Goal: Information Seeking & Learning: Learn about a topic

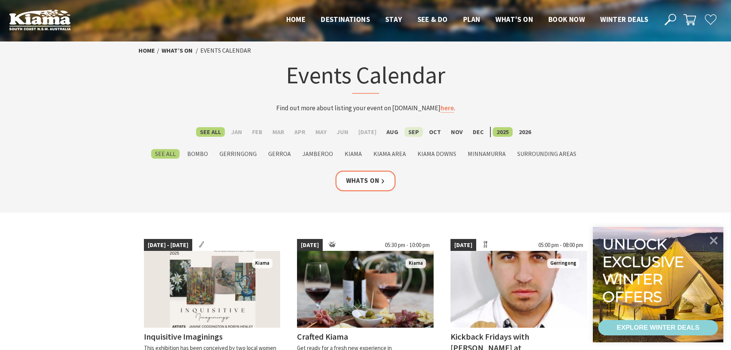
click at [406, 128] on label "Sep" at bounding box center [414, 132] width 18 height 10
click at [0, 0] on input "Sep" at bounding box center [0, 0] width 0 height 0
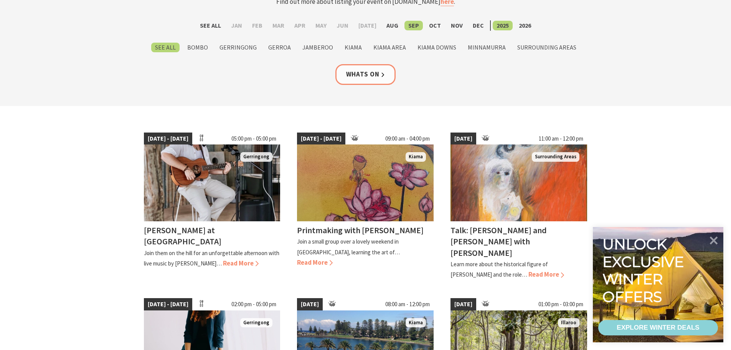
scroll to position [115, 0]
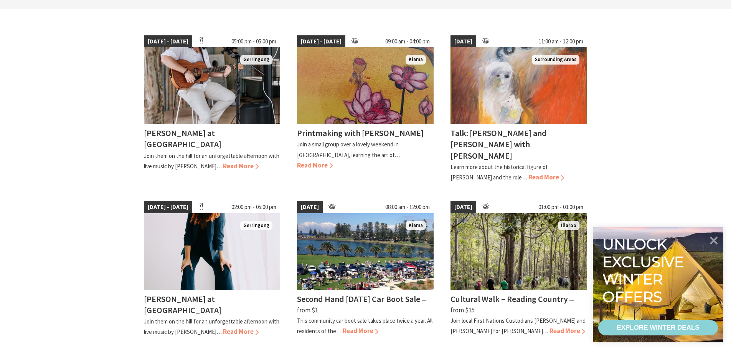
scroll to position [307, 0]
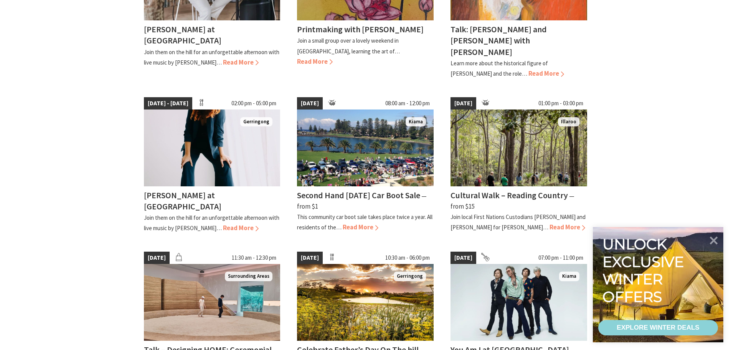
click at [648, 152] on section "05 Sep 25 - 27 Dec 25 05:00 pm - 05:00 pm Gerringong Tayvin Martins at Crooked …" at bounding box center [365, 269] width 731 height 729
click at [712, 237] on icon at bounding box center [714, 239] width 9 height 9
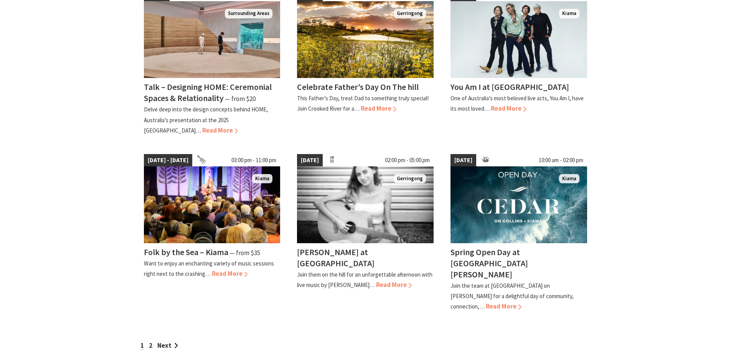
scroll to position [576, 0]
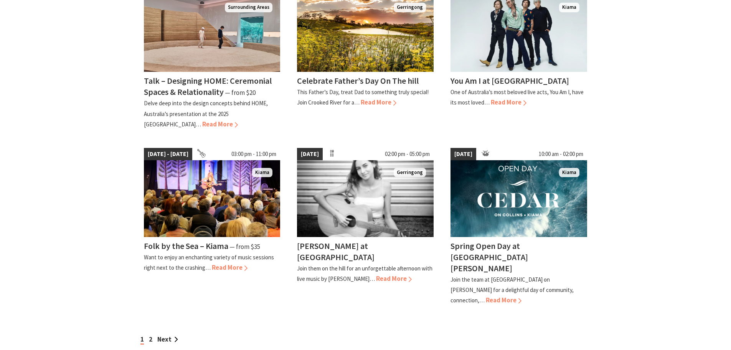
click at [674, 221] on section "05 Sep 25 - 27 Dec 25 05:00 pm - 05:00 pm Gerringong Tayvin Martins at Crooked …" at bounding box center [365, 0] width 731 height 729
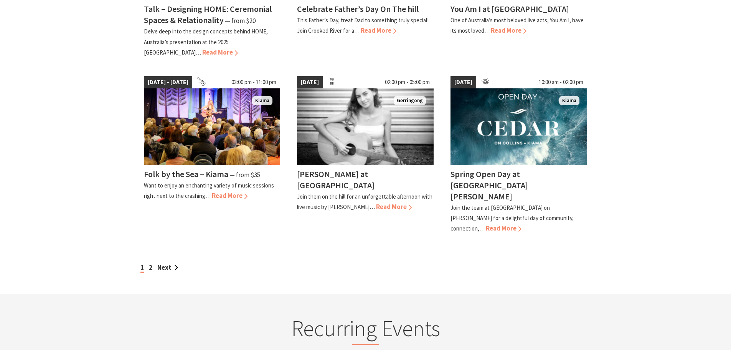
scroll to position [653, 0]
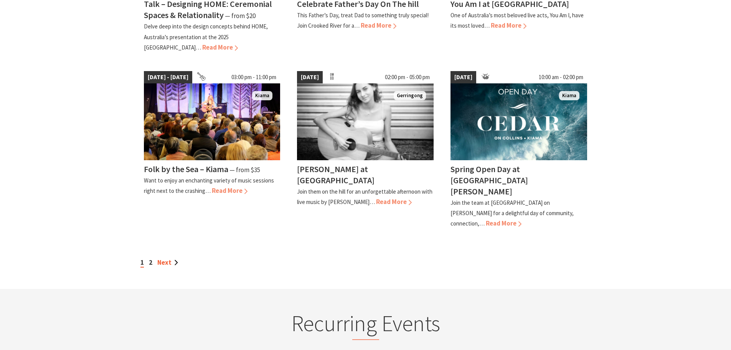
click at [162, 258] on link "Next" at bounding box center [167, 262] width 21 height 8
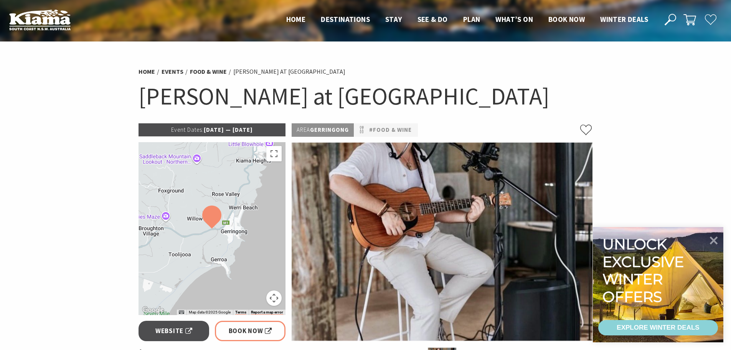
drag, startPoint x: 140, startPoint y: 92, endPoint x: 512, endPoint y: 108, distance: 372.3
click at [512, 108] on h1 "[PERSON_NAME] at [GEOGRAPHIC_DATA]" at bounding box center [366, 96] width 455 height 31
copy h1 "[PERSON_NAME] at [GEOGRAPHIC_DATA]"
click at [525, 123] on div "Area Gerringong #Food & Wine" at bounding box center [442, 129] width 301 height 13
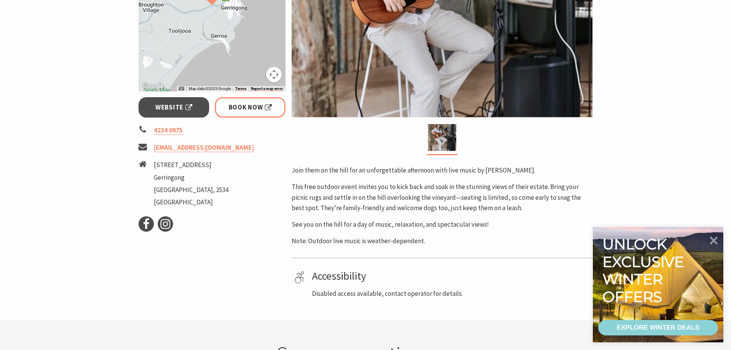
scroll to position [230, 0]
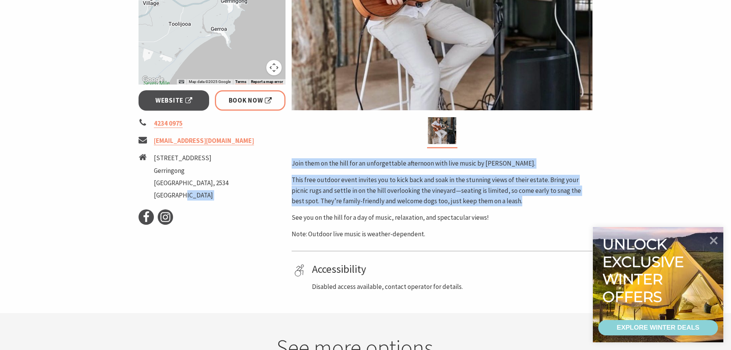
drag, startPoint x: 283, startPoint y: 158, endPoint x: 499, endPoint y: 200, distance: 219.8
click at [499, 200] on div "Event Dates: 05 Sep 2025 — 27 Dec 2025 ← Move left → Move right ↑ Move up ↓ Mov…" at bounding box center [366, 92] width 461 height 399
copy div "Facebook Instagram Area Gerringong #Food & Wine Join them on the hill for an un…"
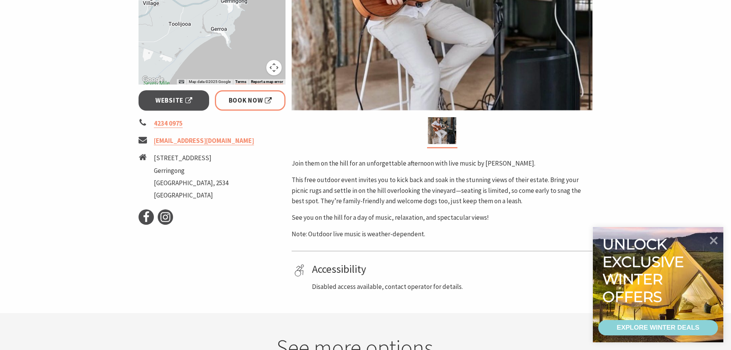
click at [377, 208] on div "Join them on the hill for an unforgettable afternoon with live music by Tayvin …" at bounding box center [442, 198] width 301 height 81
drag, startPoint x: 155, startPoint y: 155, endPoint x: 185, endPoint y: 169, distance: 34.0
click at [185, 169] on ul "11 Willowvale Road Gerringong New South Wales, 2534 Australia" at bounding box center [191, 178] width 74 height 50
copy ul "11 Willowvale Road Gerringong"
click at [329, 183] on p "This free outdoor event invites you to kick back and soak in the stunning views…" at bounding box center [442, 190] width 301 height 31
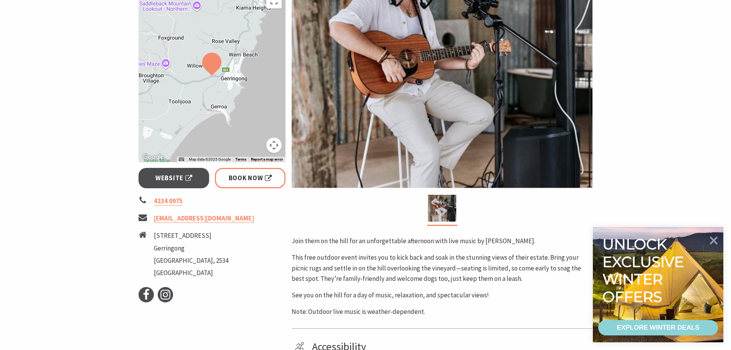
scroll to position [154, 0]
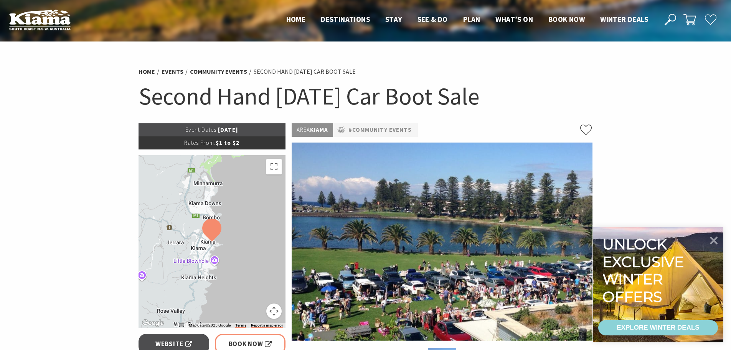
drag, startPoint x: 130, startPoint y: 97, endPoint x: 500, endPoint y: 91, distance: 370.1
click at [500, 91] on section "Home Events Community Events Second Hand Saturday Car Boot Sale Second Hand Sat…" at bounding box center [365, 342] width 731 height 602
click at [228, 93] on h1 "Second Hand Saturday Car Boot Sale" at bounding box center [366, 96] width 455 height 31
drag, startPoint x: 565, startPoint y: 97, endPoint x: 128, endPoint y: 86, distance: 437.4
click at [128, 86] on section "Home Events Community Events Second Hand Saturday Car Boot Sale Second Hand Sat…" at bounding box center [365, 342] width 731 height 602
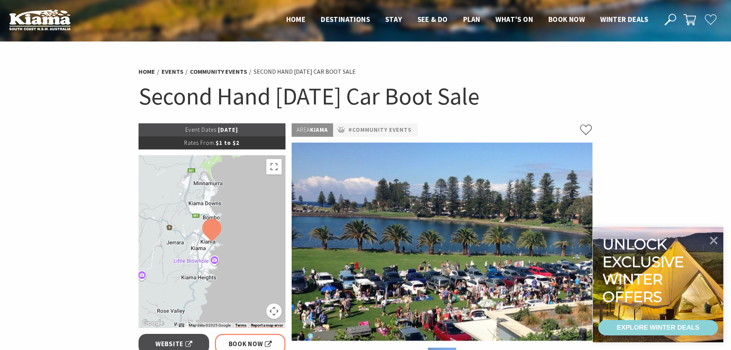
copy h1 "Second Hand Saturday Car Boot Sale"
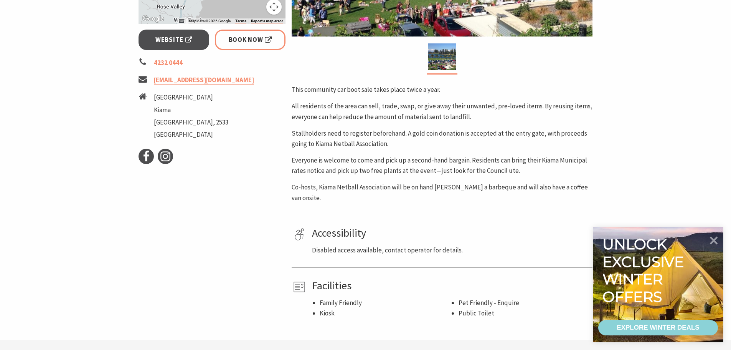
scroll to position [307, 0]
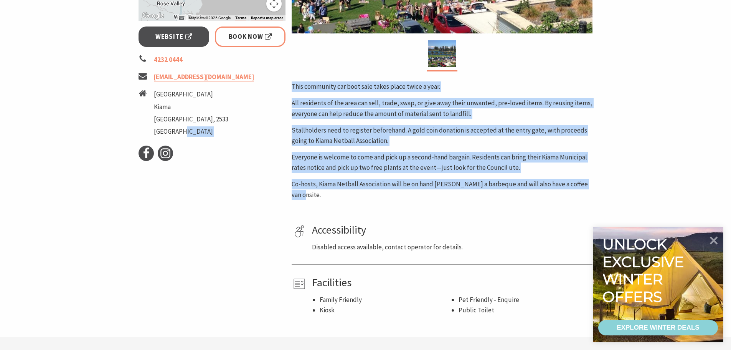
drag, startPoint x: 282, startPoint y: 84, endPoint x: 539, endPoint y: 197, distance: 280.5
click at [539, 197] on div "Event Dates: 06 Sep 2025 Rates From: $1 to $2 ← Move left → Move right ↑ Move u…" at bounding box center [366, 65] width 461 height 499
copy div "Facebook Instagram Area Kiama #Community Events This community car boot sale ta…"
click at [401, 127] on p "Stallholders need to register beforehand. A gold coin donation is accepted at t…" at bounding box center [442, 135] width 301 height 21
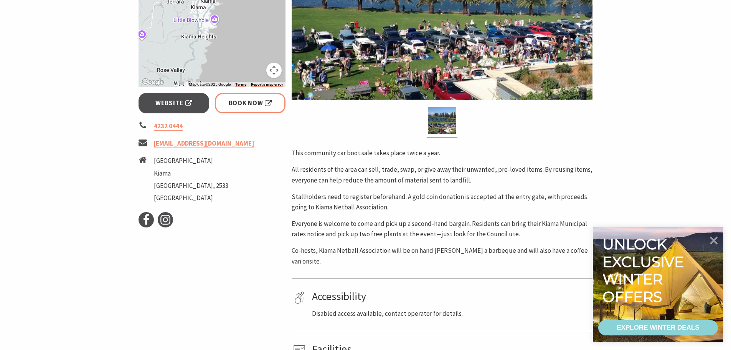
scroll to position [192, 0]
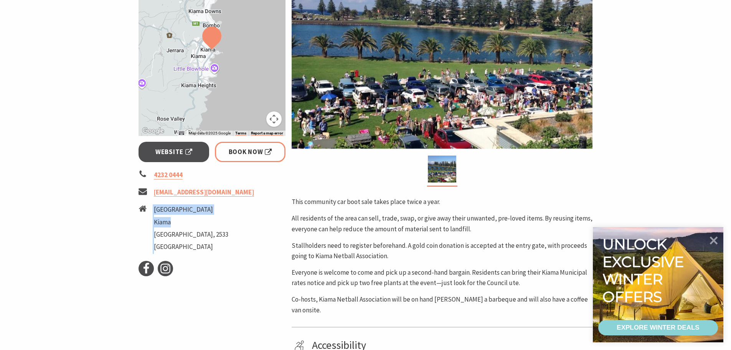
drag, startPoint x: 152, startPoint y: 210, endPoint x: 175, endPoint y: 224, distance: 27.6
click at [175, 224] on li "Shoalhaven Street Kiama New South Wales, 2533 Australia" at bounding box center [212, 229] width 147 height 50
click at [175, 224] on li "Kiama" at bounding box center [191, 222] width 74 height 10
drag, startPoint x: 177, startPoint y: 225, endPoint x: 155, endPoint y: 210, distance: 26.6
click at [155, 210] on ul "Shoalhaven Street Kiama New South Wales, 2533 Australia" at bounding box center [191, 229] width 74 height 50
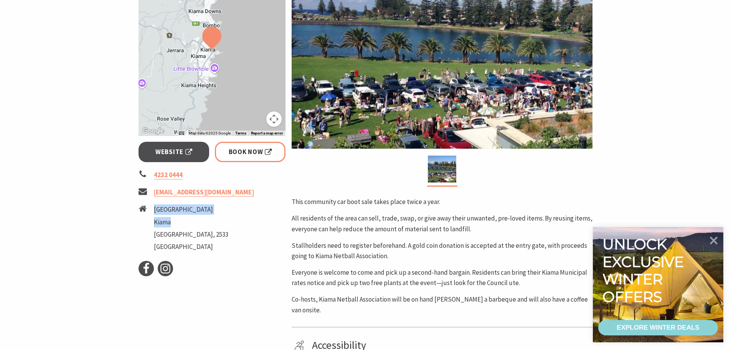
copy ul "Shoalhaven Street Kiama"
click at [328, 209] on div "This community car boot sale takes place twice a year. All residents of the are…" at bounding box center [442, 256] width 301 height 119
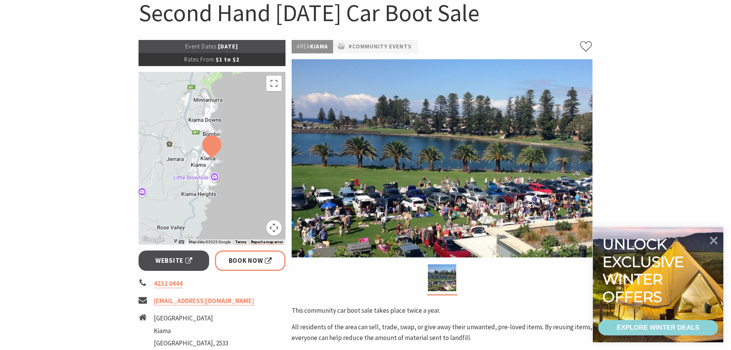
scroll to position [77, 0]
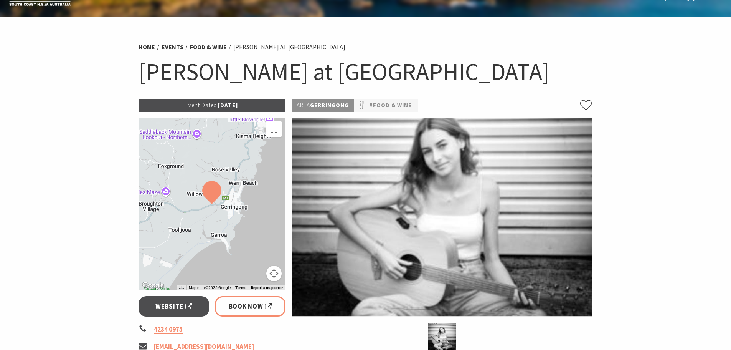
scroll to position [38, 0]
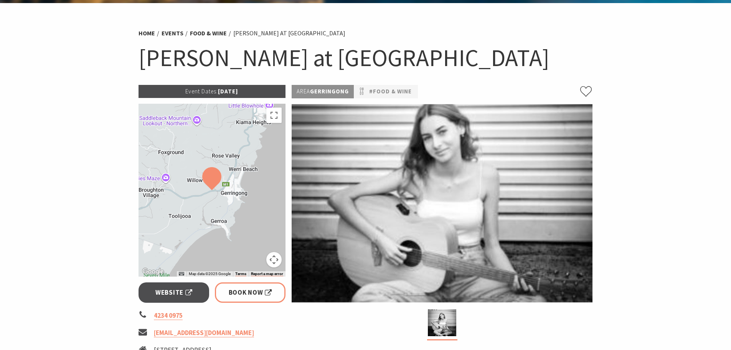
click at [433, 240] on img at bounding box center [442, 203] width 301 height 198
click at [436, 319] on img at bounding box center [442, 322] width 28 height 27
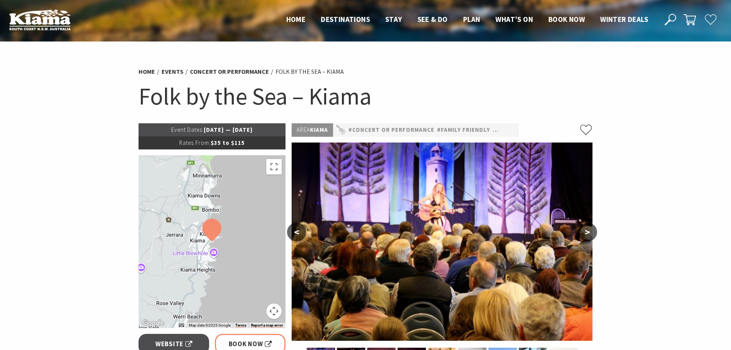
scroll to position [230, 0]
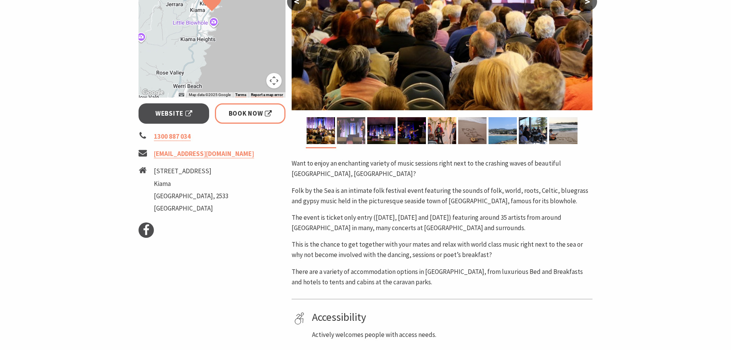
click at [355, 129] on img at bounding box center [351, 130] width 28 height 27
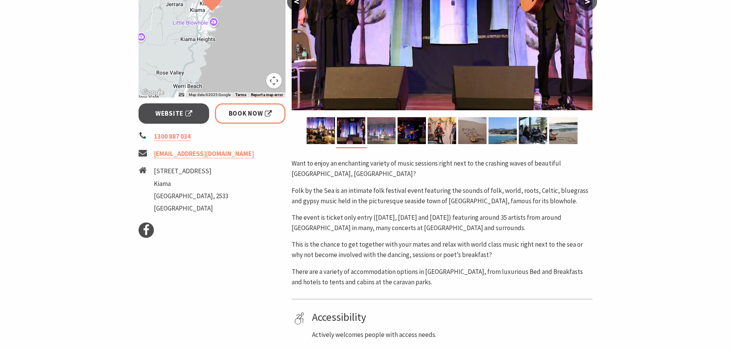
click at [375, 141] on img at bounding box center [381, 130] width 28 height 27
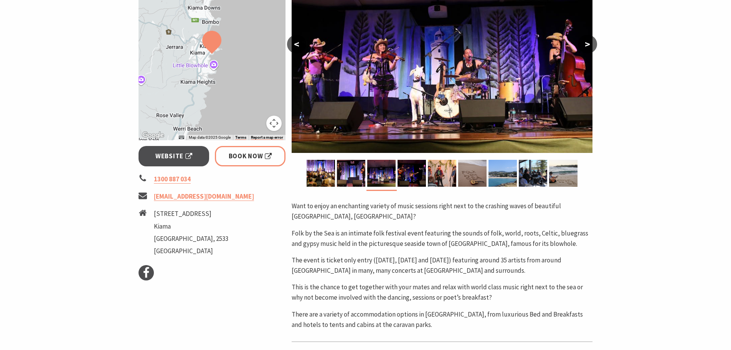
scroll to position [192, 0]
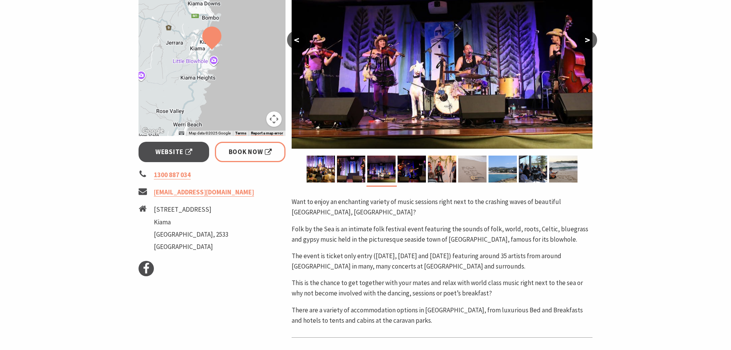
click at [481, 170] on img at bounding box center [472, 168] width 28 height 27
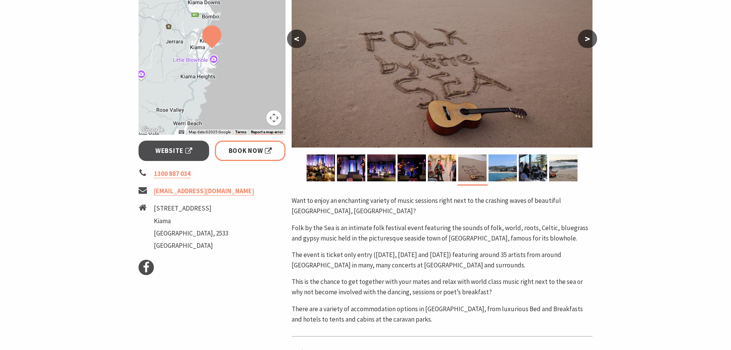
scroll to position [230, 0]
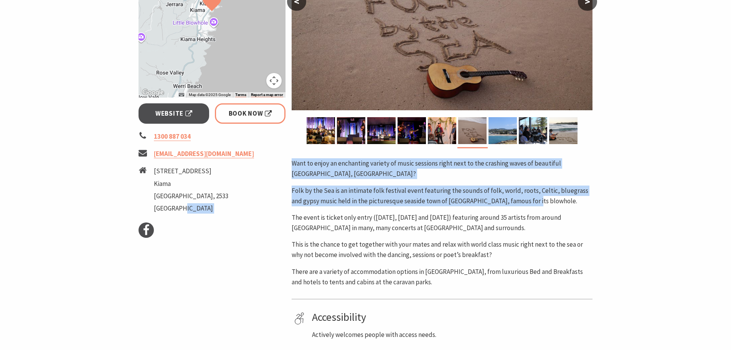
drag, startPoint x: 286, startPoint y: 164, endPoint x: 524, endPoint y: 202, distance: 241.1
click at [524, 202] on div "Event Dates: 12 Sep 2025 — 14 Sep 2025 Rates From: $35 to $115 ← Move left → Mo…" at bounding box center [366, 163] width 461 height 541
copy div "Facebook Area Kiama #Concert or Performance #Family Friendly #Festivals < > Wan…"
click at [361, 175] on p "Want to enjoy an enchanting variety of music sessions right next to the crashin…" at bounding box center [442, 168] width 301 height 21
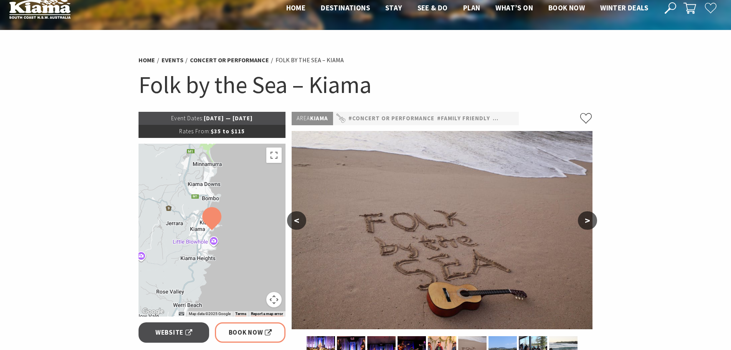
scroll to position [0, 0]
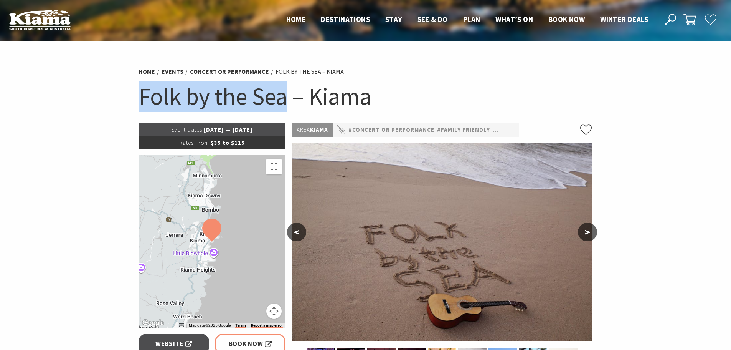
drag, startPoint x: 154, startPoint y: 93, endPoint x: 288, endPoint y: 99, distance: 134.5
copy h1 "Folk by the Sea"
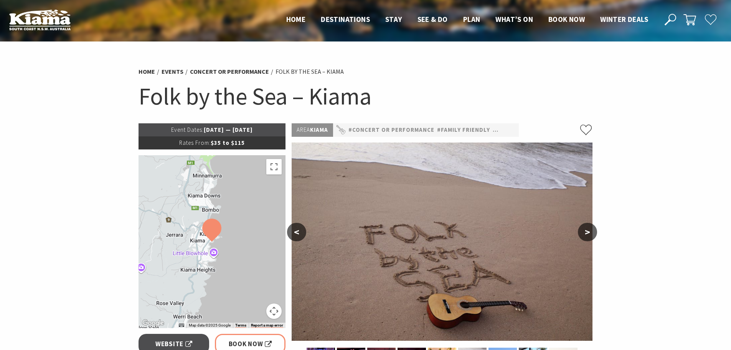
drag, startPoint x: 439, startPoint y: 34, endPoint x: 439, endPoint y: 45, distance: 10.7
click at [439, 34] on header "Open Nav Close Nav Home Destinations Towns & Villages Kiama Gerringong Gerroa J…" at bounding box center [365, 20] width 731 height 40
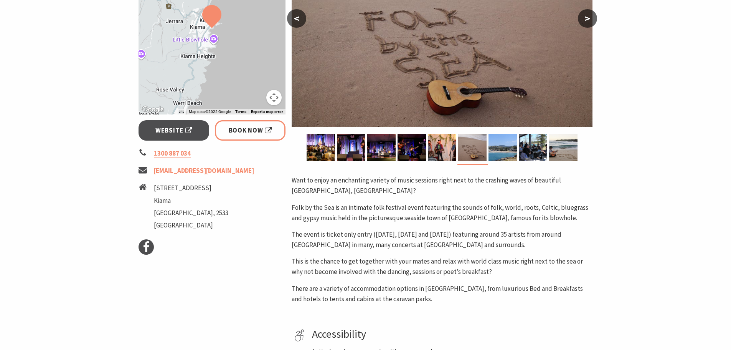
scroll to position [230, 0]
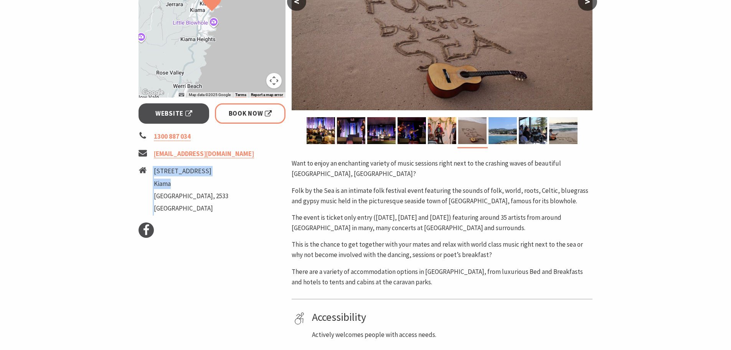
drag, startPoint x: 153, startPoint y: 170, endPoint x: 195, endPoint y: 184, distance: 44.1
click at [195, 184] on li "2 Bong Bong Street Kiama New South Wales, 2533 Australia" at bounding box center [212, 191] width 147 height 50
click at [196, 184] on li "Kiama" at bounding box center [191, 184] width 74 height 10
drag, startPoint x: 195, startPoint y: 184, endPoint x: 154, endPoint y: 172, distance: 43.5
click at [154, 172] on ul "2 Bong Bong Street Kiama New South Wales, 2533 Australia" at bounding box center [191, 191] width 74 height 50
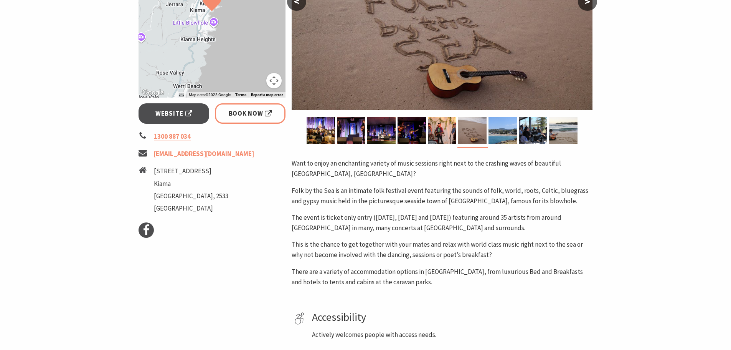
click at [407, 202] on p "Folk by the Sea is an intimate folk festival event featuring the sounds of folk…" at bounding box center [442, 195] width 301 height 21
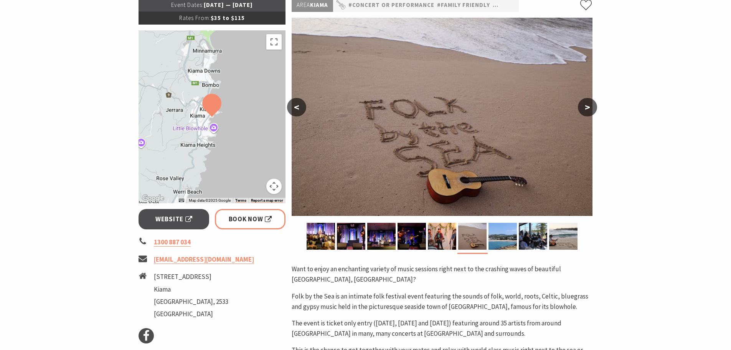
scroll to position [0, 0]
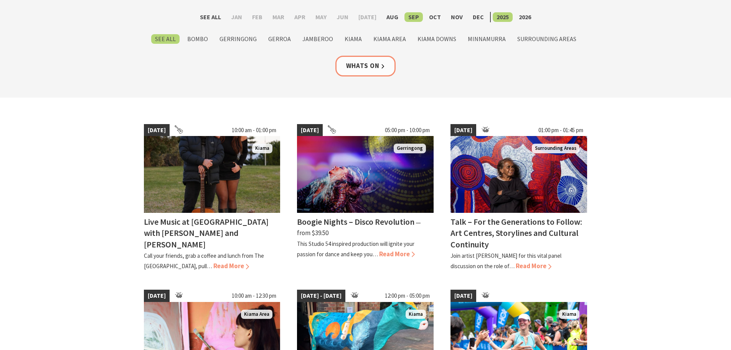
scroll to position [115, 0]
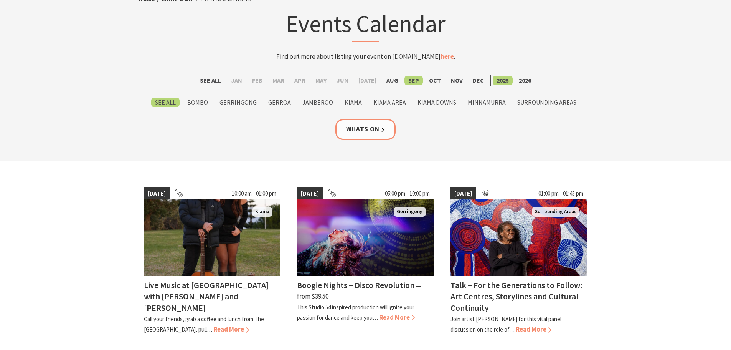
scroll to position [0, 0]
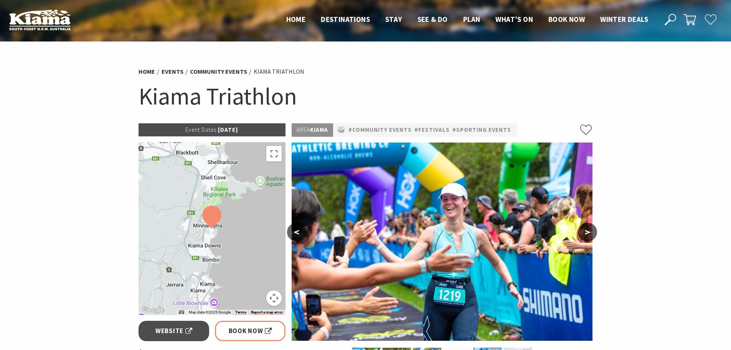
click at [223, 101] on h1 "Kiama Triathlon" at bounding box center [366, 96] width 455 height 31
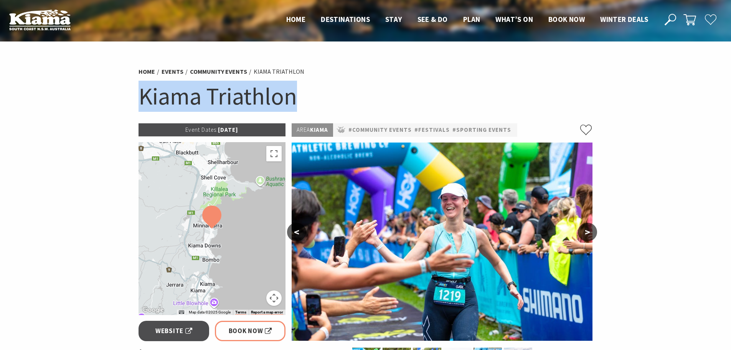
click at [223, 101] on h1 "Kiama Triathlon" at bounding box center [366, 96] width 455 height 31
copy section "Kiama Triathlon"
click at [350, 116] on div "Home Events Community Events Kiama Triathlon Kiama Triathlon" at bounding box center [366, 93] width 461 height 61
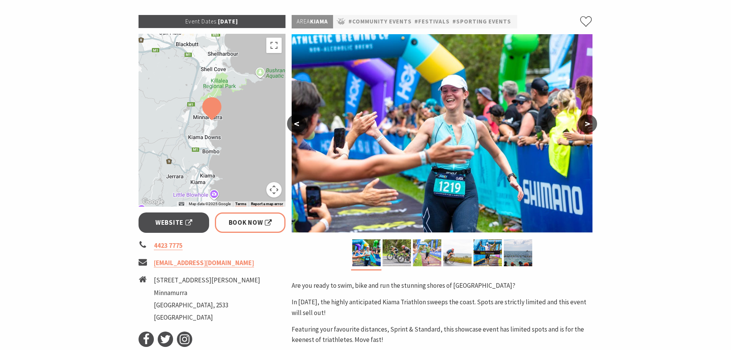
scroll to position [192, 0]
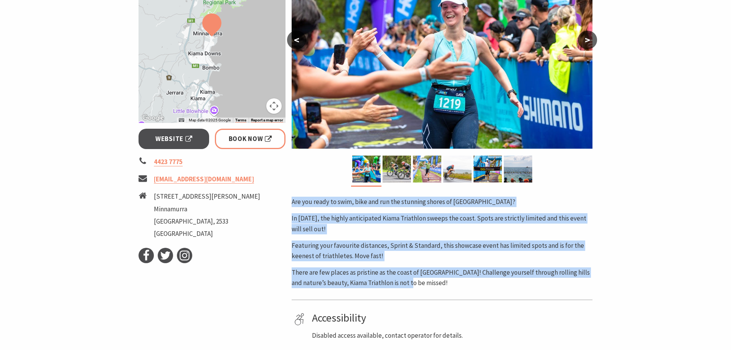
drag, startPoint x: 290, startPoint y: 200, endPoint x: 462, endPoint y: 282, distance: 190.1
click at [462, 282] on div "Area [GEOGRAPHIC_DATA] #Community Events #Festivals #Sporting Events < > Are yo…" at bounding box center [442, 167] width 307 height 472
copy div "Are you ready to swim, bike and run the stunning shores of [GEOGRAPHIC_DATA]? I…"
click at [303, 187] on div "Area [GEOGRAPHIC_DATA] #Community Events #Festivals #Sporting Events < > Are yo…" at bounding box center [442, 167] width 307 height 472
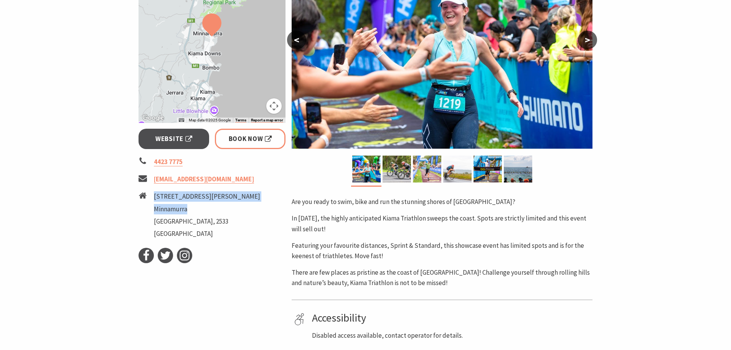
drag, startPoint x: 155, startPoint y: 195, endPoint x: 197, endPoint y: 213, distance: 45.6
click at [197, 213] on ul "[STREET_ADDRESS][PERSON_NAME]" at bounding box center [207, 216] width 106 height 50
copy ul "[STREET_ADDRESS][PERSON_NAME]"
click at [331, 162] on div at bounding box center [442, 170] width 301 height 31
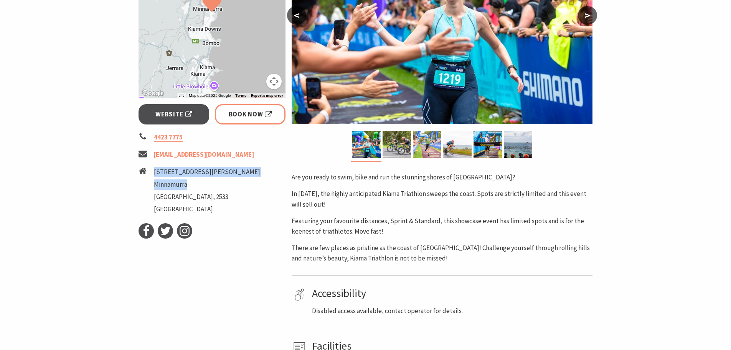
scroll to position [230, 0]
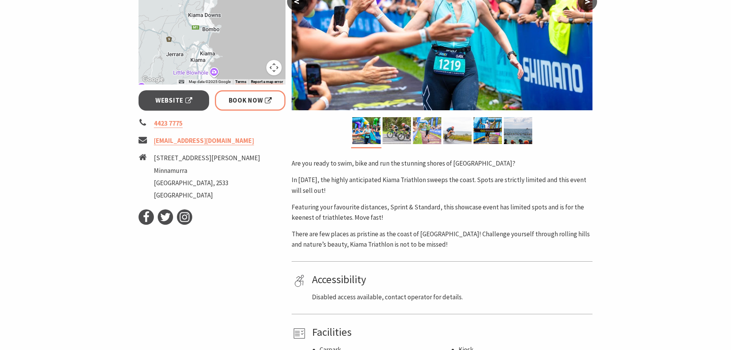
click at [331, 162] on p "Are you ready to swim, bike and run the stunning shores of [GEOGRAPHIC_DATA]?" at bounding box center [442, 163] width 301 height 10
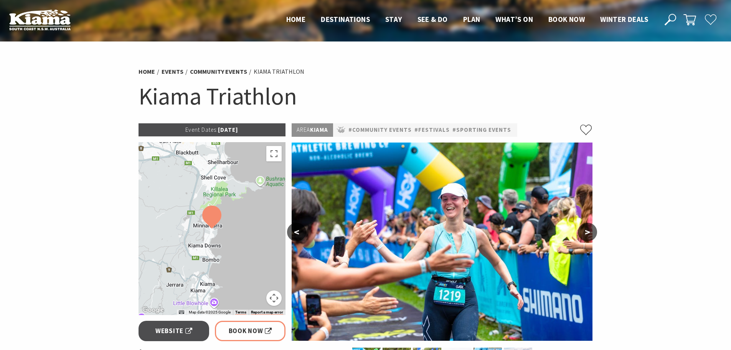
scroll to position [192, 0]
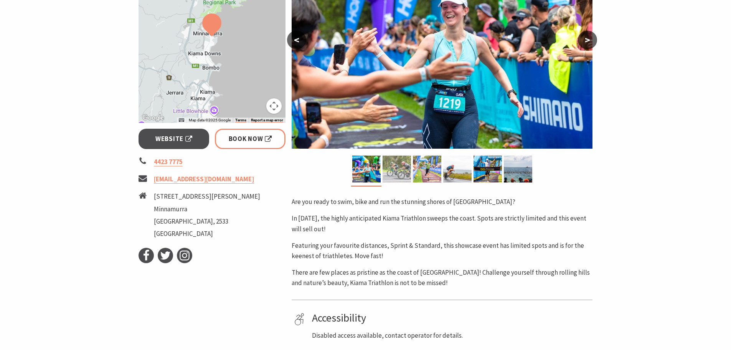
click at [388, 176] on img at bounding box center [397, 168] width 28 height 27
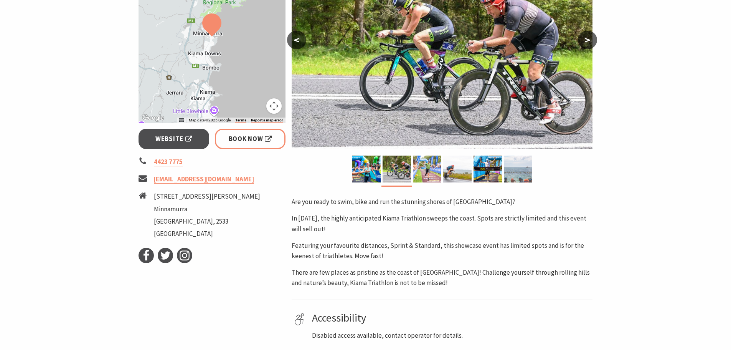
click at [532, 172] on div at bounding box center [518, 168] width 30 height 27
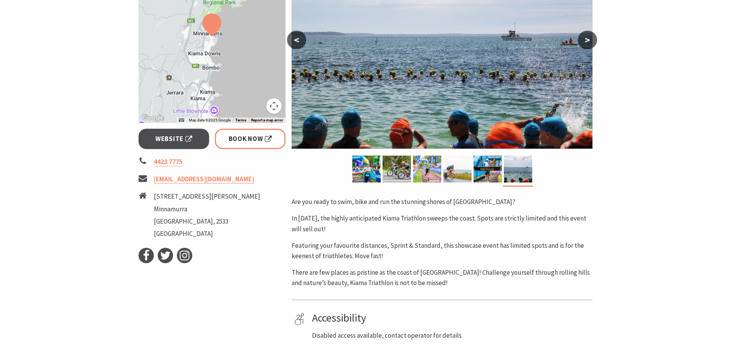
scroll to position [154, 0]
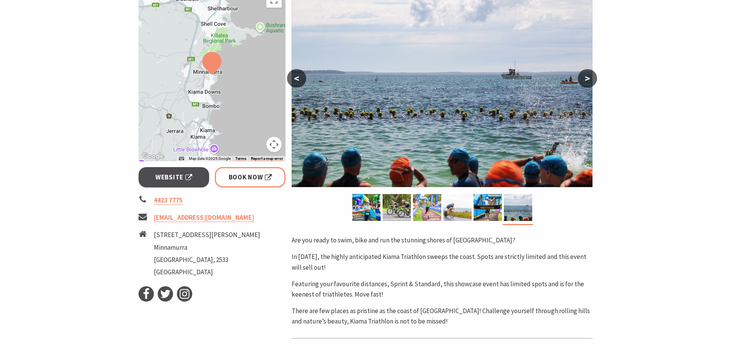
click at [431, 196] on img at bounding box center [427, 207] width 28 height 27
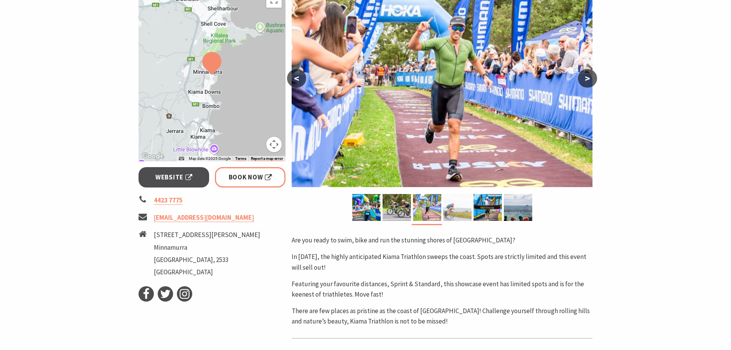
click at [453, 202] on img at bounding box center [457, 207] width 28 height 27
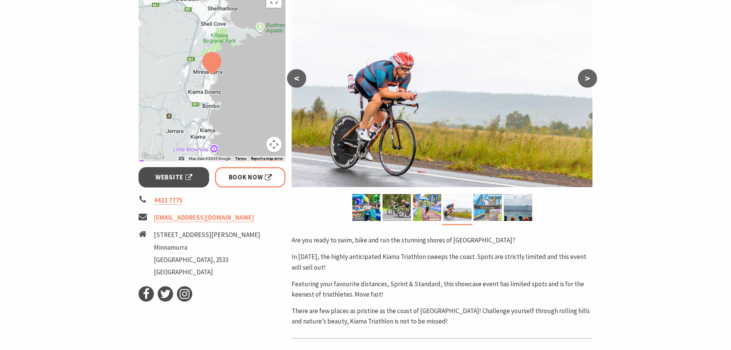
click at [494, 207] on img at bounding box center [488, 207] width 28 height 27
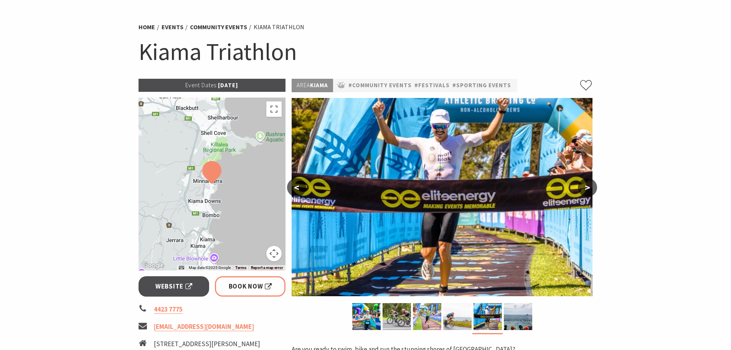
scroll to position [115, 0]
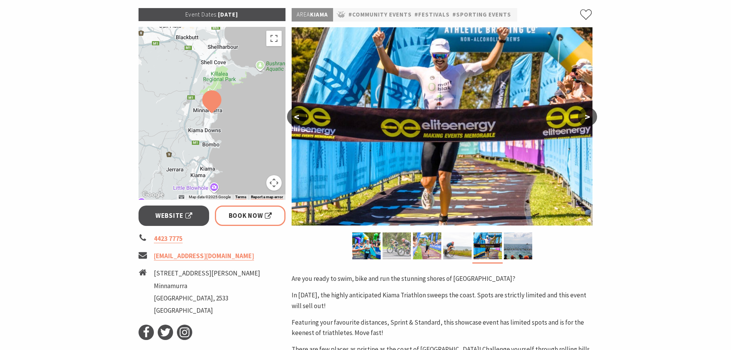
click at [399, 240] on img at bounding box center [397, 245] width 28 height 27
